Goal: Find specific page/section: Find specific page/section

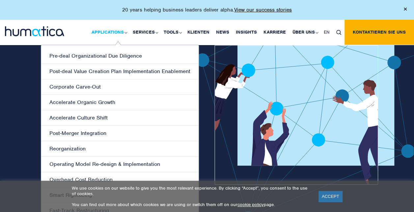
scroll to position [33, 0]
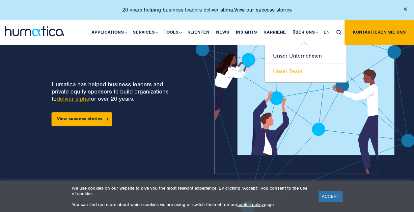
click at [285, 70] on link "Unser Team" at bounding box center [306, 71] width 82 height 15
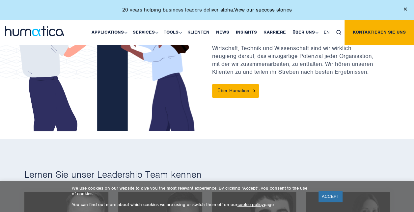
scroll to position [231, 0]
